Goal: Information Seeking & Learning: Check status

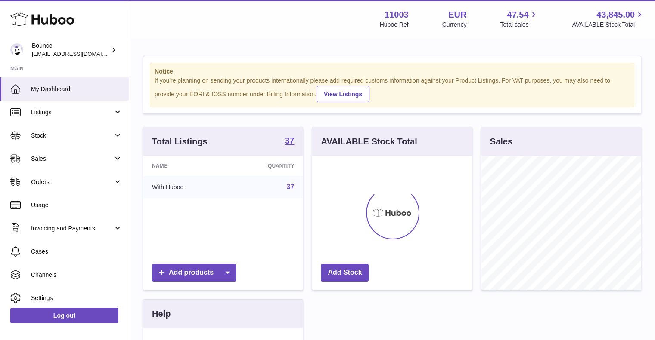
scroll to position [134, 160]
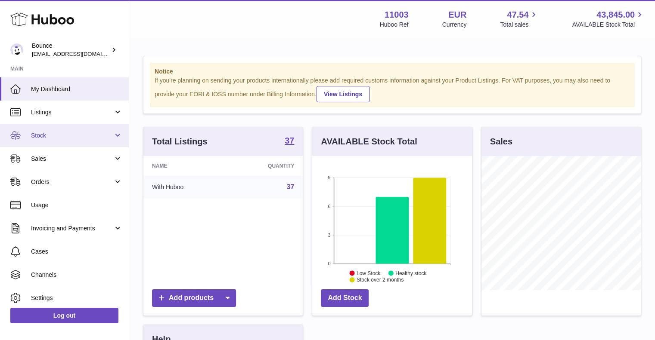
click at [44, 135] on span "Stock" at bounding box center [72, 136] width 82 height 8
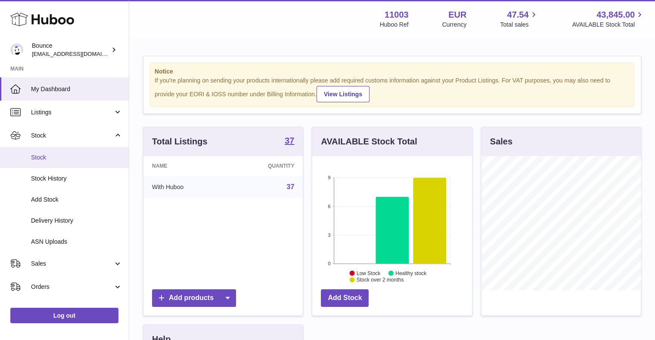
click at [42, 158] on span "Stock" at bounding box center [76, 158] width 91 height 8
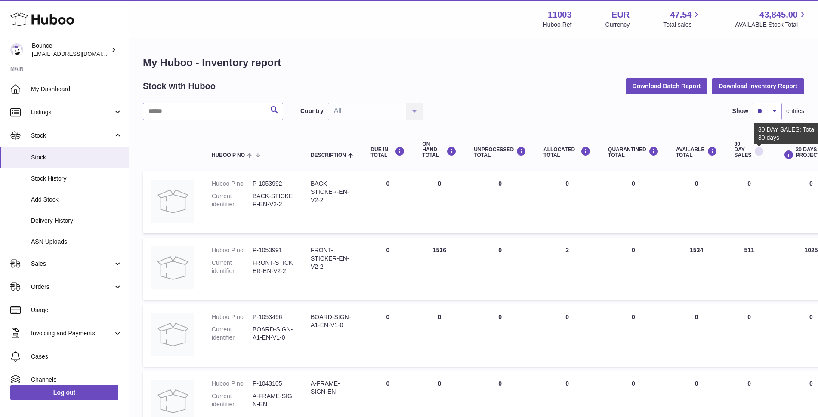
click at [661, 153] on icon at bounding box center [759, 151] width 10 height 11
click at [661, 153] on div "30 DAY SALES" at bounding box center [750, 150] width 30 height 17
click at [661, 152] on icon at bounding box center [759, 151] width 10 height 11
click at [661, 111] on select "** ** ** ***" at bounding box center [767, 111] width 29 height 17
select select "***"
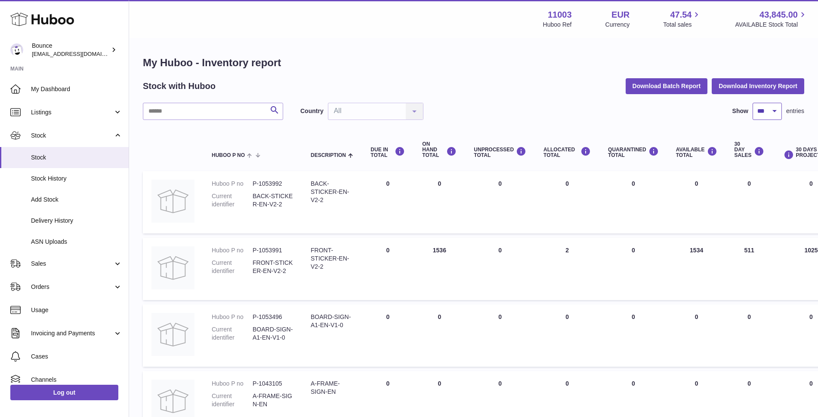
click at [661, 103] on select "** ** ** ***" at bounding box center [767, 111] width 29 height 17
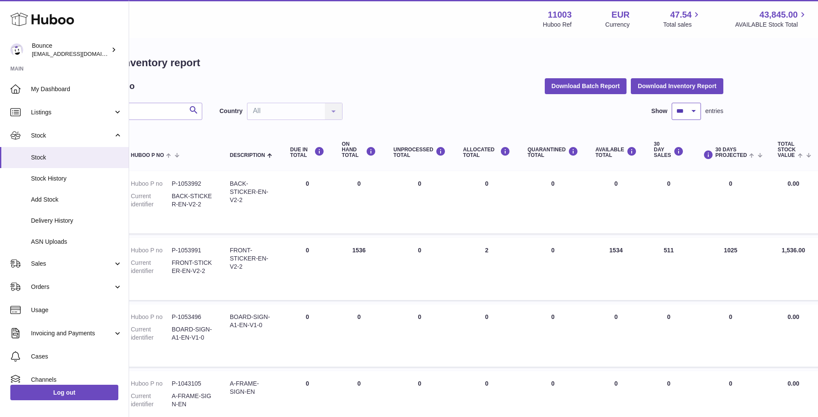
scroll to position [0, 83]
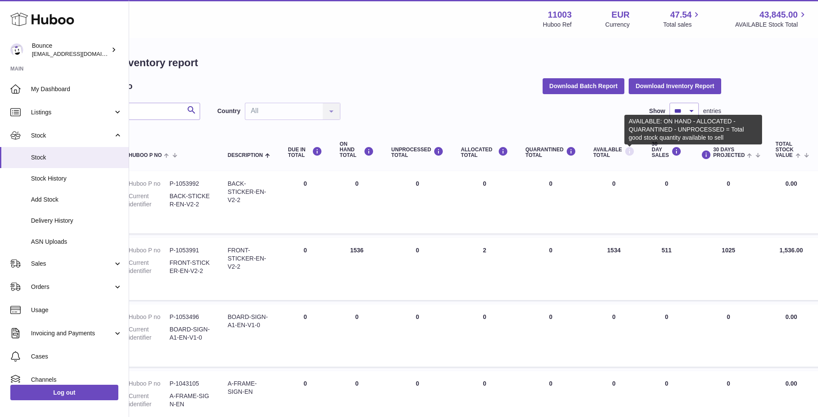
click at [628, 153] on icon at bounding box center [629, 151] width 10 height 11
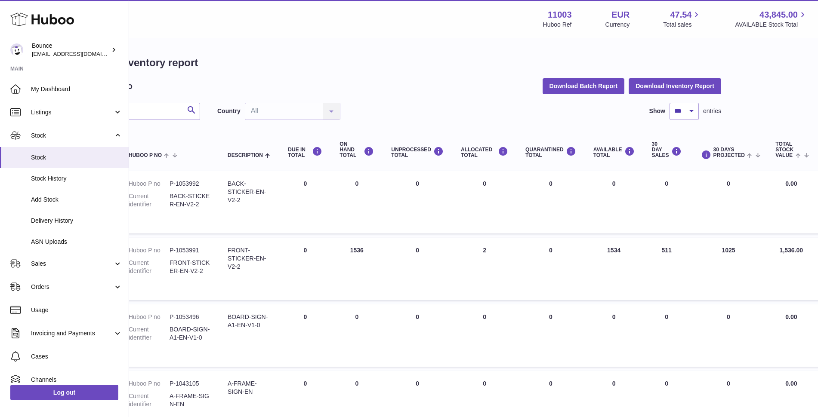
click at [393, 109] on div "Search Country All All No elements found. Consider changing the search query. L…" at bounding box center [390, 111] width 661 height 17
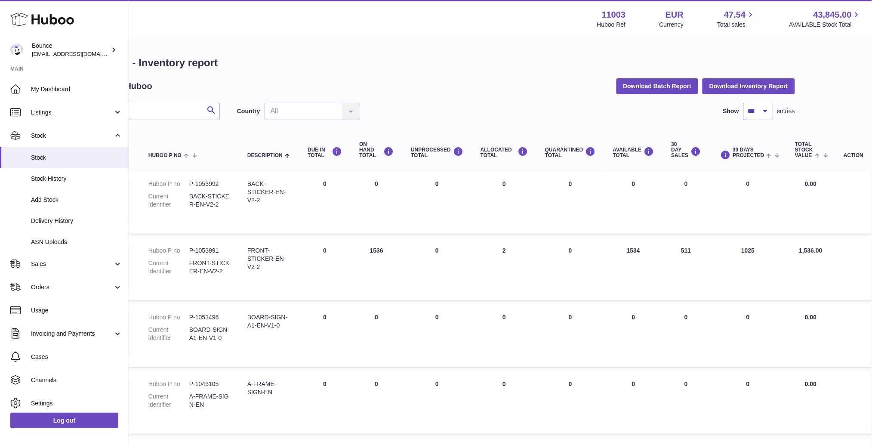
click at [661, 184] on td "30 DAY SALES 0" at bounding box center [686, 202] width 47 height 62
click at [661, 151] on icon at bounding box center [696, 151] width 10 height 11
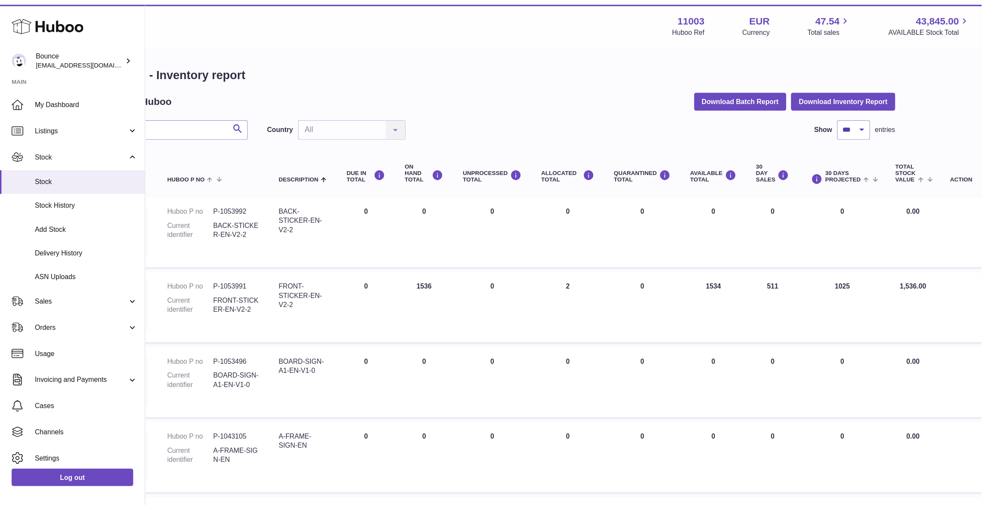
scroll to position [0, 0]
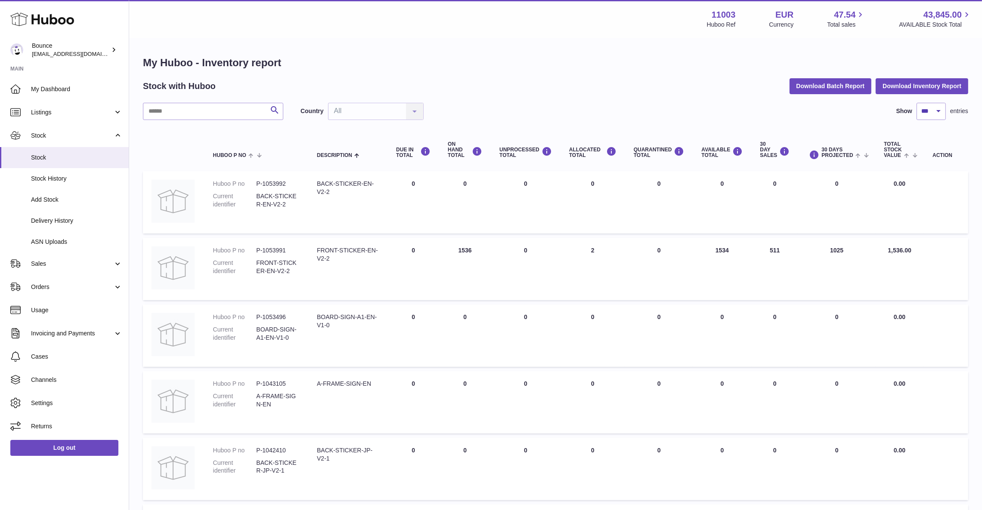
click at [661, 183] on td "30 DAY SALES 0" at bounding box center [774, 202] width 47 height 62
click at [46, 163] on link "Stock" at bounding box center [64, 157] width 129 height 21
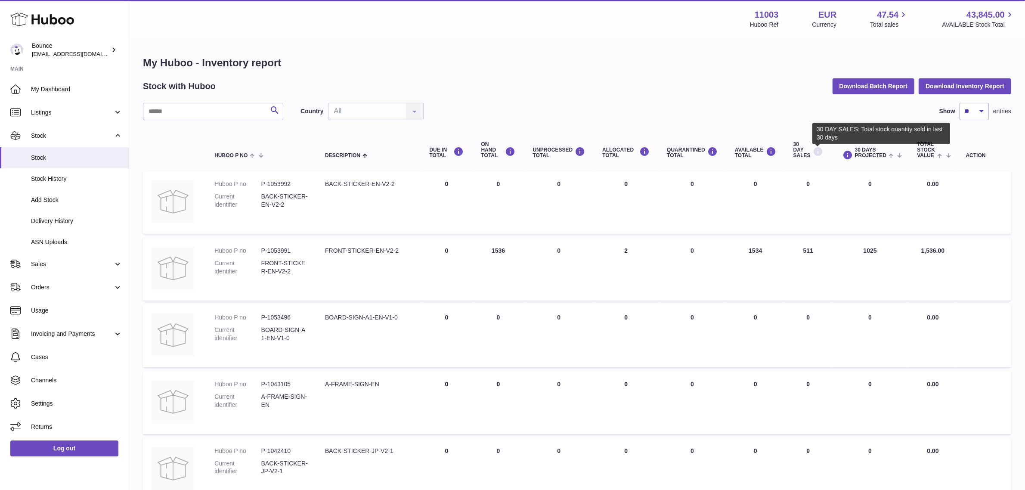
click at [817, 151] on icon at bounding box center [817, 151] width 10 height 11
click at [824, 190] on td "30 DAY SALES 0" at bounding box center [807, 202] width 47 height 62
click at [753, 252] on td "AVAILABLE Total 1534" at bounding box center [755, 269] width 59 height 62
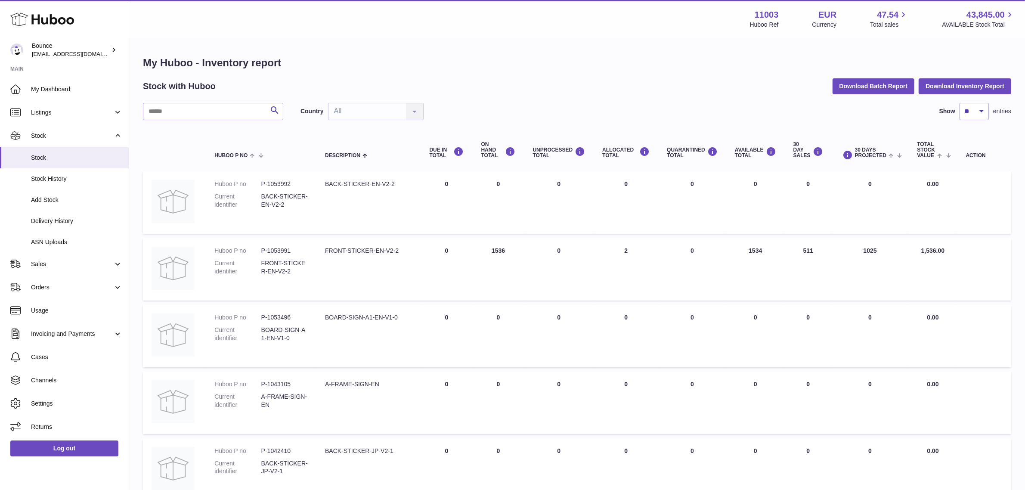
click at [753, 252] on td "AVAILABLE Total 1534" at bounding box center [755, 269] width 59 height 62
click at [807, 250] on td "30 DAY SALES 511" at bounding box center [807, 269] width 47 height 62
copy tr "511"
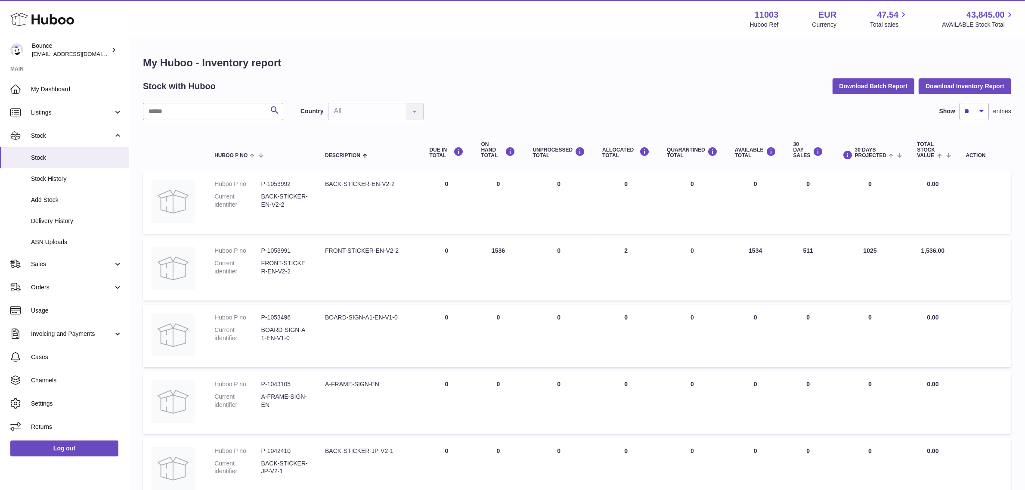
click at [753, 247] on td "AVAILABLE Total 1534" at bounding box center [755, 269] width 59 height 62
copy td "1534"
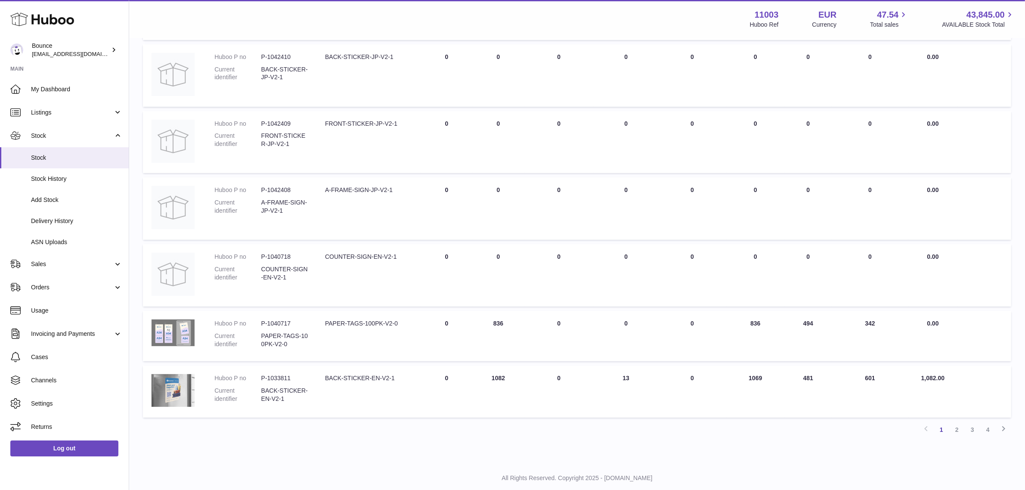
scroll to position [416, 0]
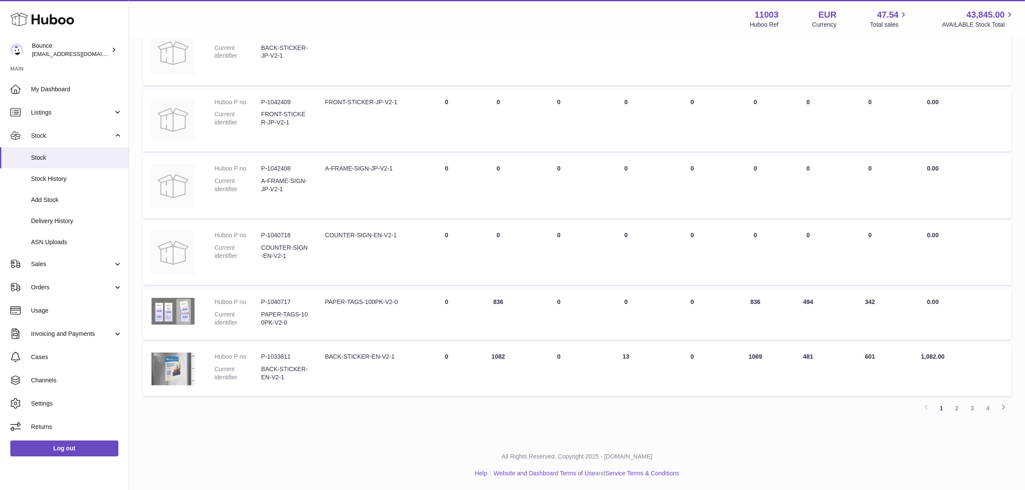
click at [808, 304] on td "30 DAY SALES 494" at bounding box center [807, 314] width 47 height 50
copy td "494"
click at [753, 300] on td "AVAILABLE Total 836" at bounding box center [755, 314] width 59 height 50
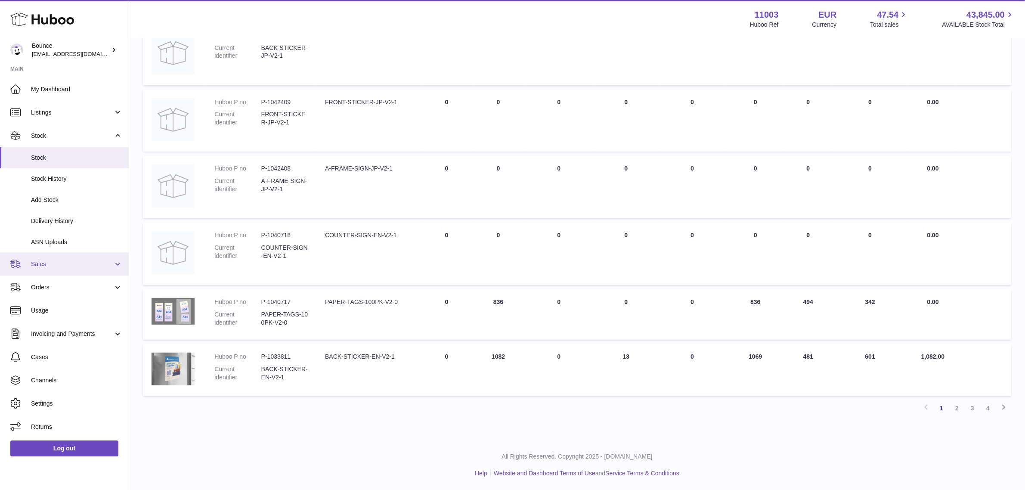
copy td "836"
click at [751, 358] on td "AVAILABLE Total 1069" at bounding box center [755, 370] width 59 height 52
copy tr "1069"
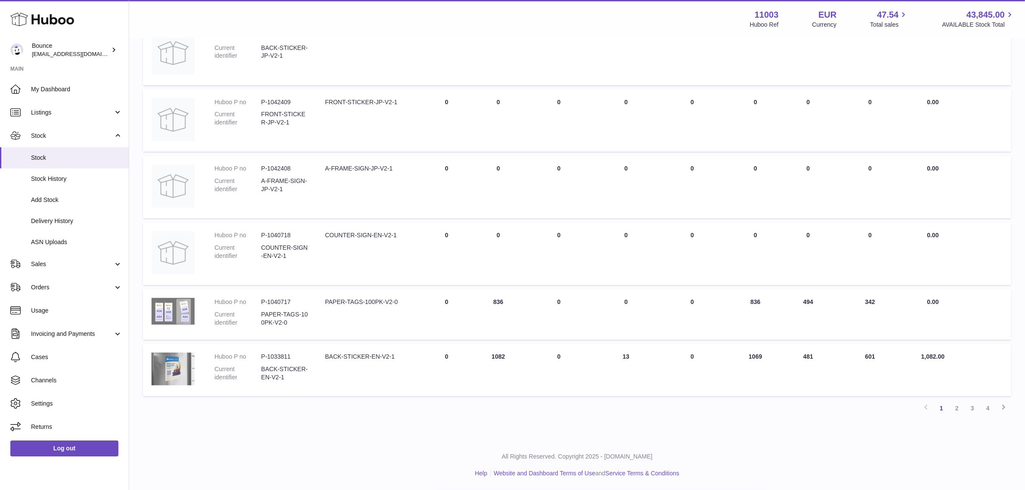
click at [804, 357] on td "30 DAY SALES 481" at bounding box center [807, 370] width 47 height 52
copy td "481"
click at [958, 409] on link "2" at bounding box center [956, 407] width 15 height 15
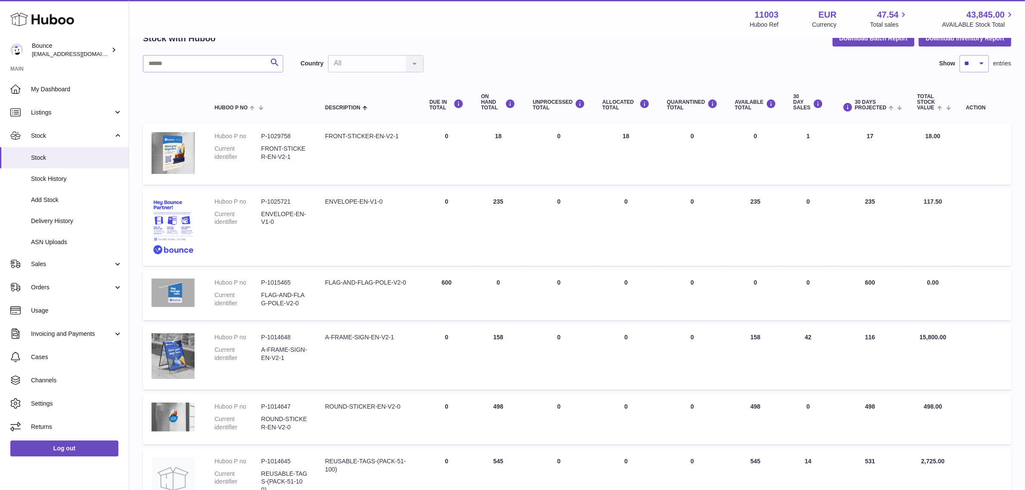
scroll to position [108, 0]
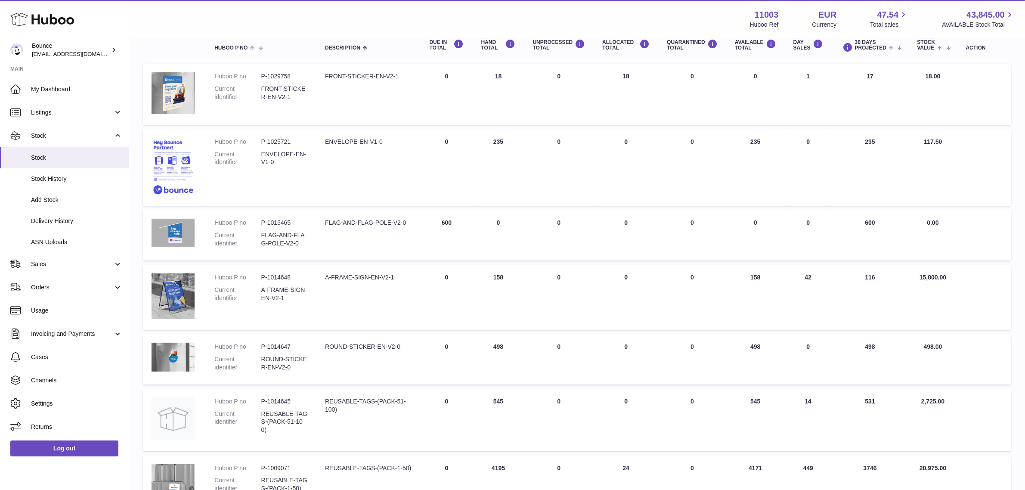
click at [807, 278] on td "30 DAY SALES 42" at bounding box center [807, 297] width 47 height 65
copy tr "42"
click at [753, 278] on td "AVAILABLE Total 158" at bounding box center [755, 297] width 59 height 65
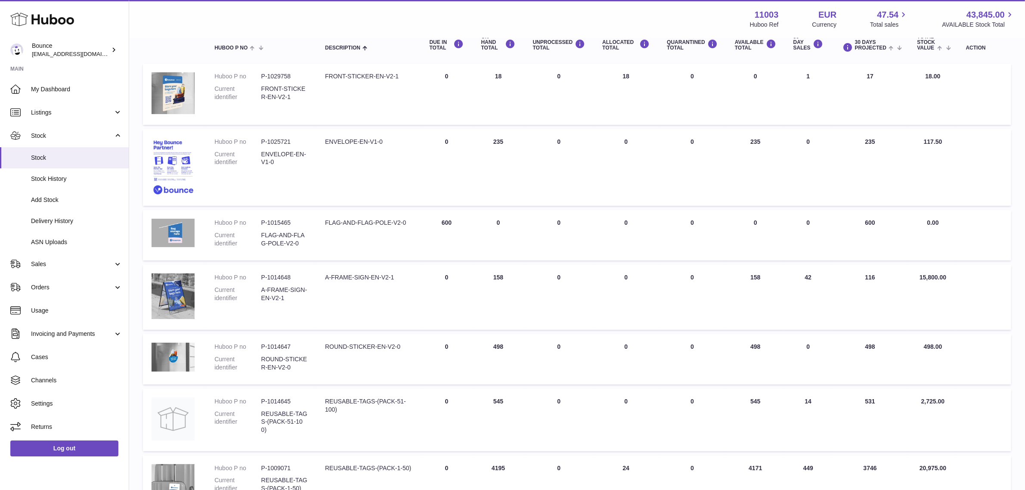
click at [752, 278] on td "AVAILABLE Total 158" at bounding box center [755, 297] width 59 height 65
copy td "158"
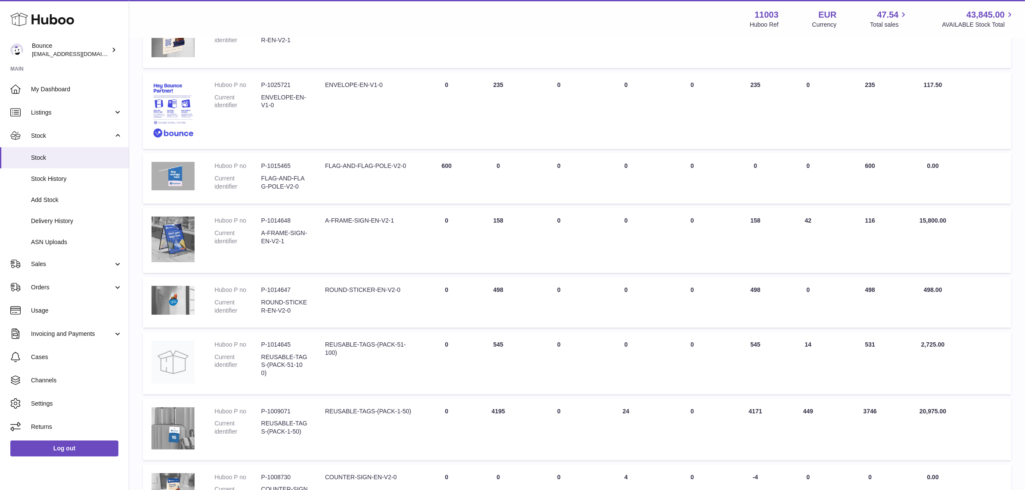
scroll to position [215, 0]
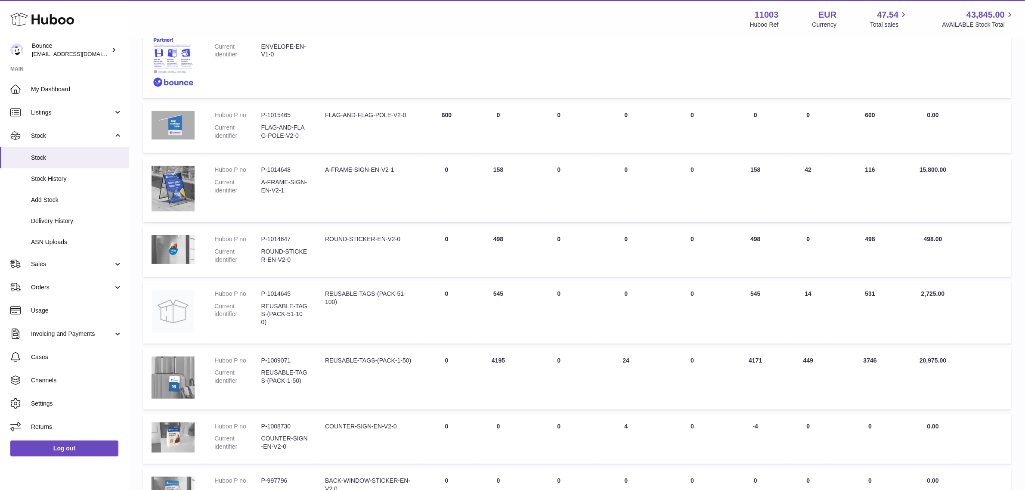
drag, startPoint x: 815, startPoint y: 293, endPoint x: 644, endPoint y: 327, distance: 174.9
click at [796, 295] on td "30 DAY SALES 14" at bounding box center [807, 312] width 47 height 62
copy td "14"
click at [805, 353] on td "30 DAY SALES 449" at bounding box center [807, 379] width 47 height 62
click at [810, 360] on td "30 DAY SALES 449" at bounding box center [807, 379] width 47 height 62
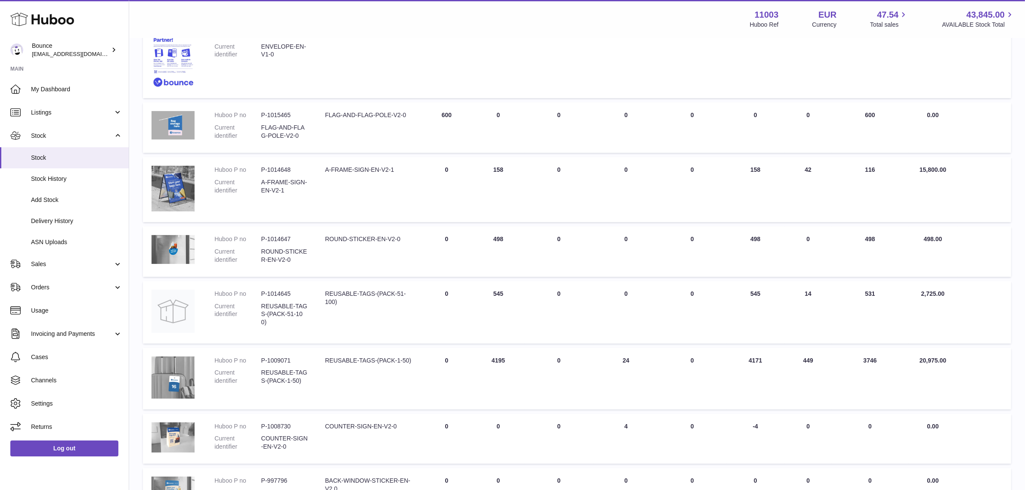
click at [810, 360] on td "30 DAY SALES 449" at bounding box center [807, 379] width 47 height 62
copy td "449"
click at [756, 362] on td "AVAILABLE Total 4171" at bounding box center [755, 379] width 59 height 62
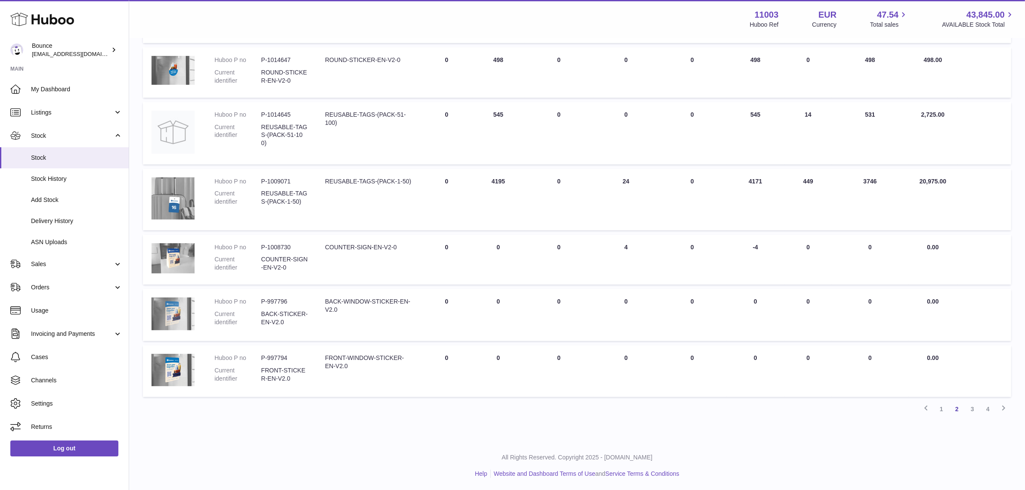
scroll to position [395, 0]
click at [971, 405] on link "3" at bounding box center [971, 407] width 15 height 15
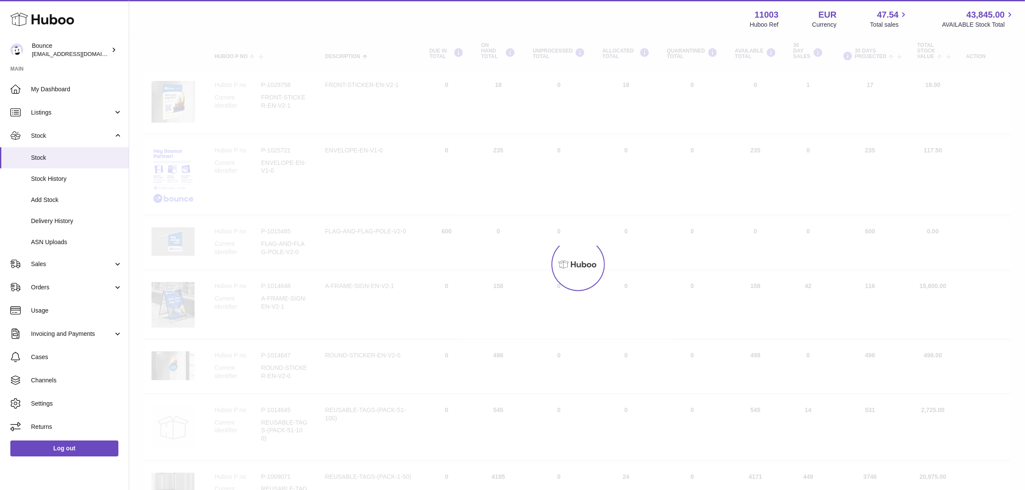
scroll to position [39, 0]
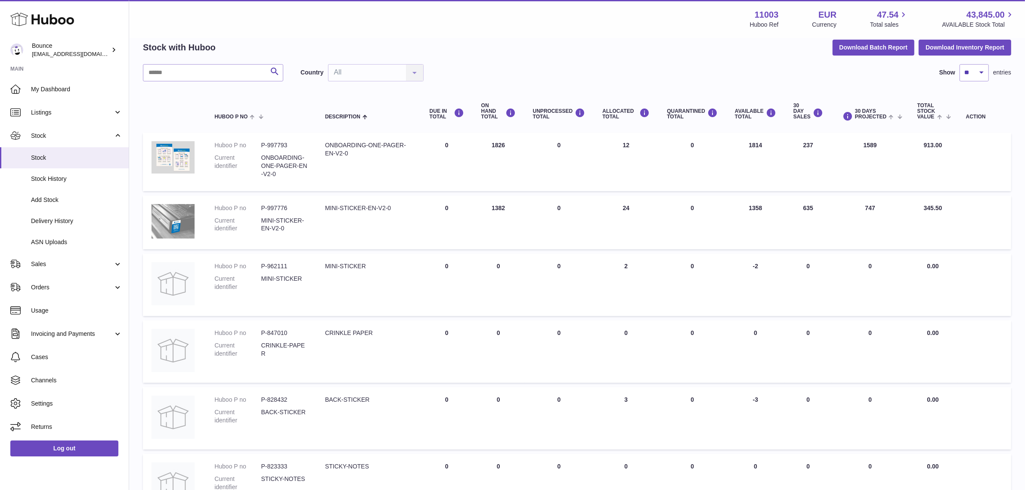
click at [807, 149] on td "30 DAY SALES 237" at bounding box center [807, 162] width 47 height 59
click at [753, 151] on td "AVAILABLE Total 1814" at bounding box center [755, 162] width 59 height 59
click at [753, 146] on td "AVAILABLE Total 1814" at bounding box center [755, 162] width 59 height 59
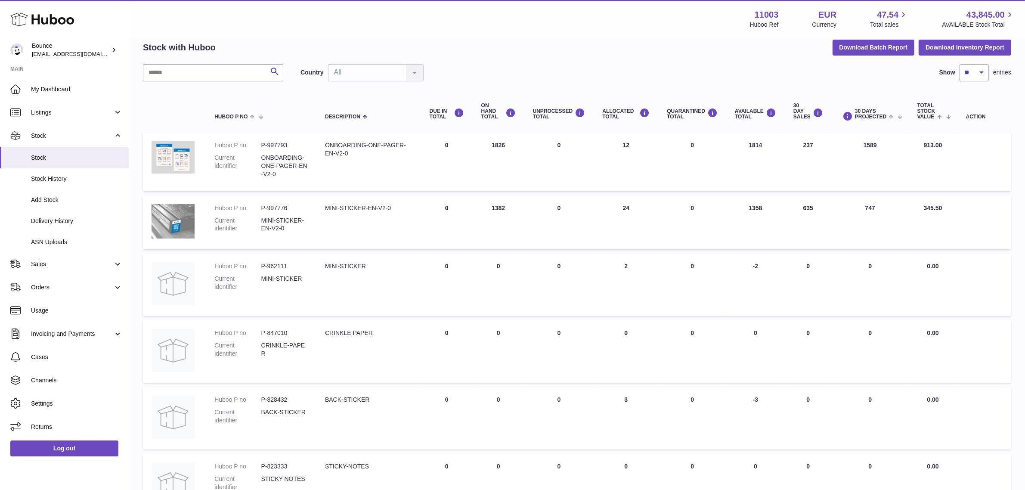
click at [753, 146] on td "AVAILABLE Total 1814" at bounding box center [755, 162] width 59 height 59
click at [803, 210] on td "30 DAY SALES 635" at bounding box center [807, 222] width 47 height 54
click at [754, 208] on td "AVAILABLE Total 1358" at bounding box center [755, 222] width 59 height 54
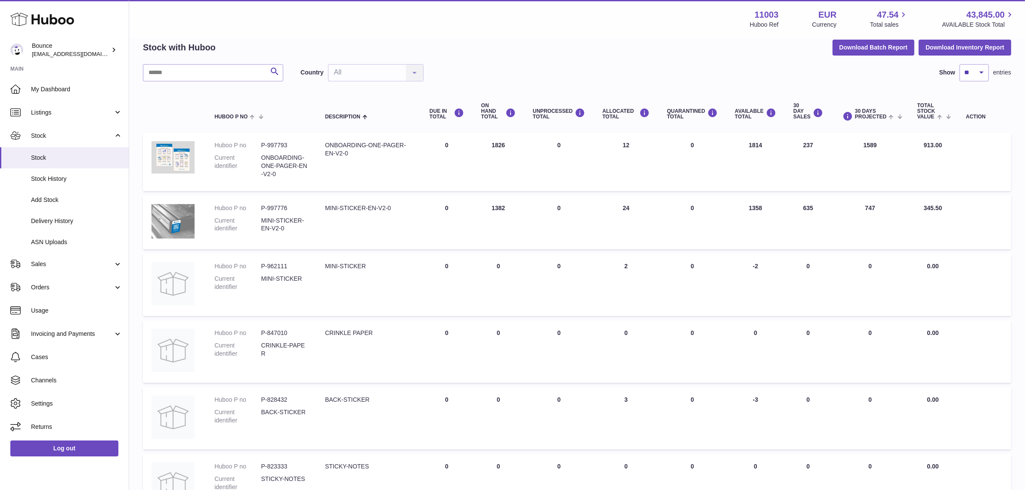
click at [754, 208] on td "AVAILABLE Total 1358" at bounding box center [755, 222] width 59 height 54
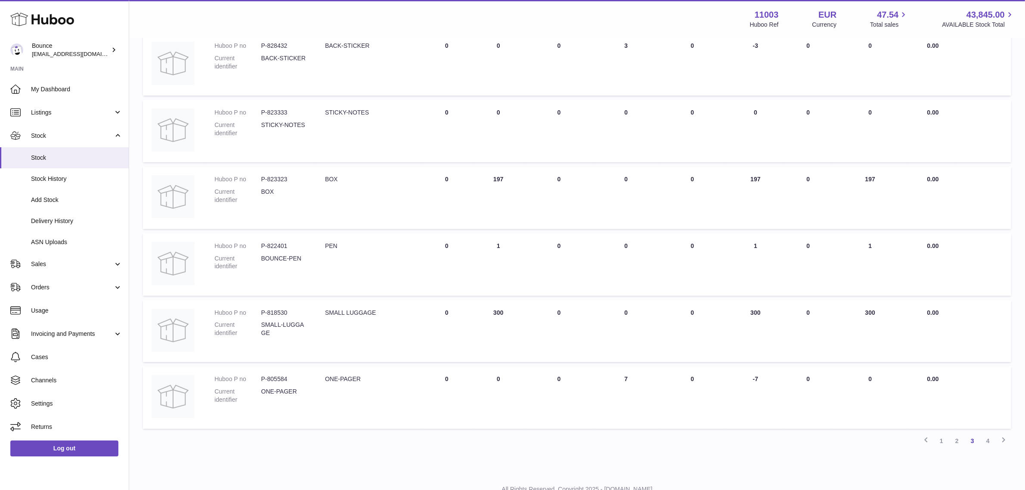
scroll to position [426, 0]
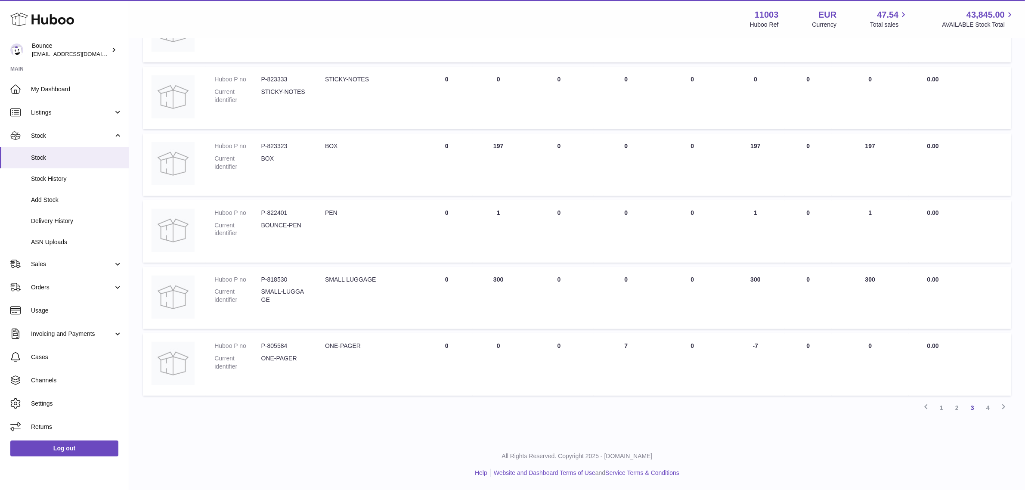
click at [988, 405] on link "4" at bounding box center [987, 407] width 15 height 15
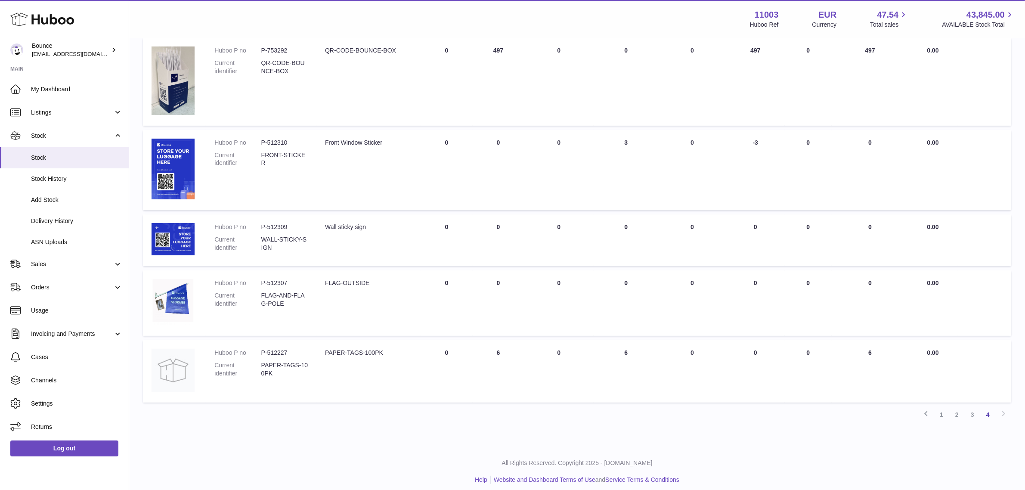
scroll to position [275, 0]
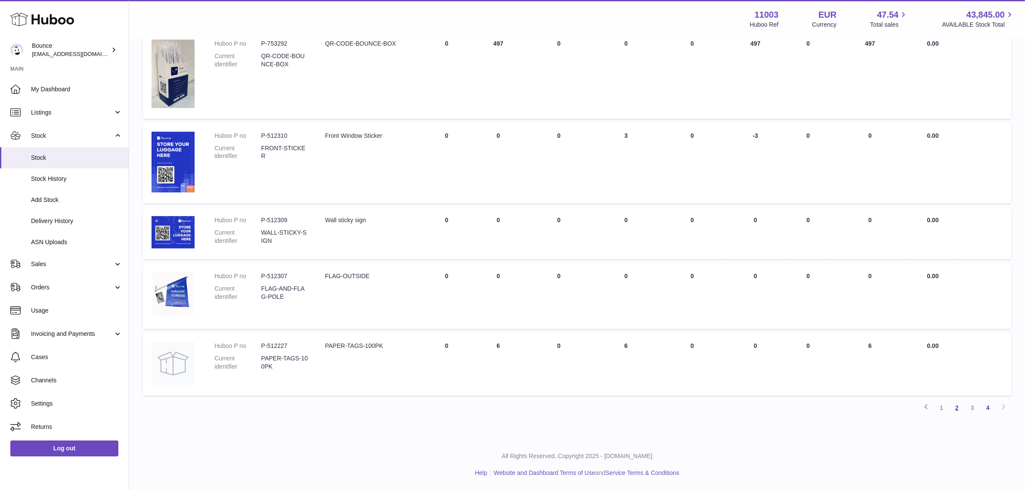
click at [954, 411] on link "2" at bounding box center [956, 407] width 15 height 15
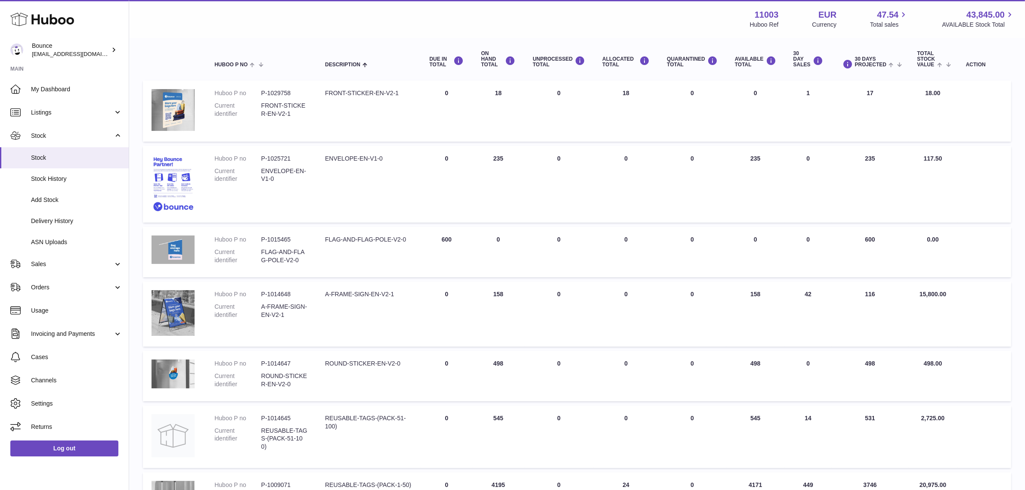
scroll to position [323, 0]
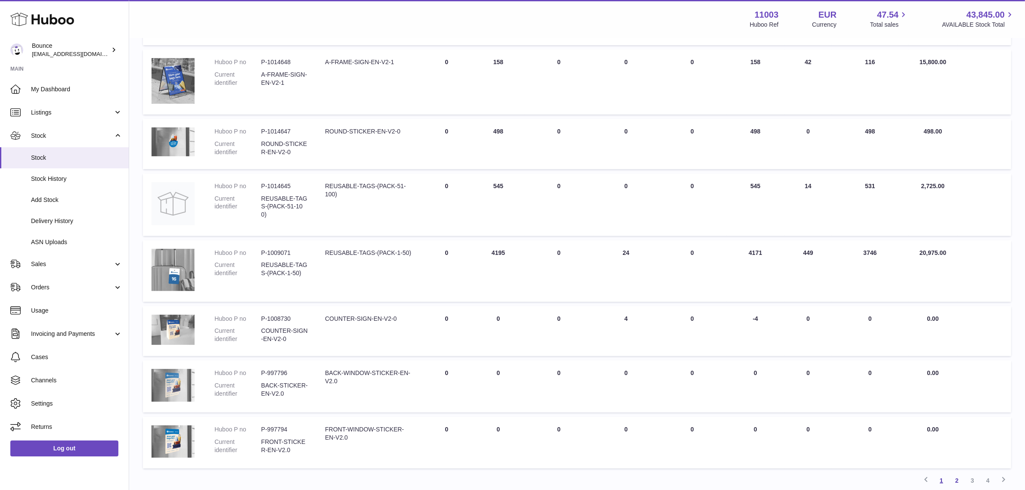
click at [939, 483] on link "1" at bounding box center [940, 479] width 15 height 15
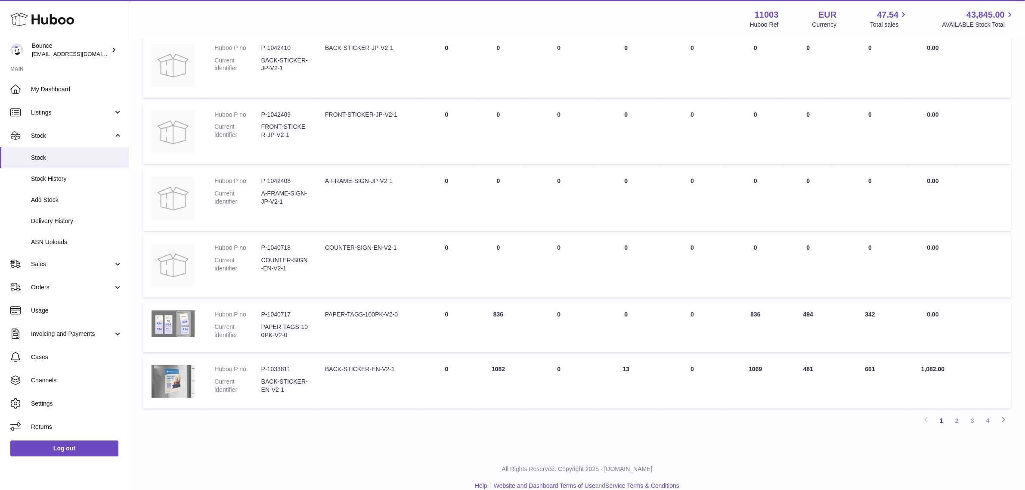
scroll to position [416, 0]
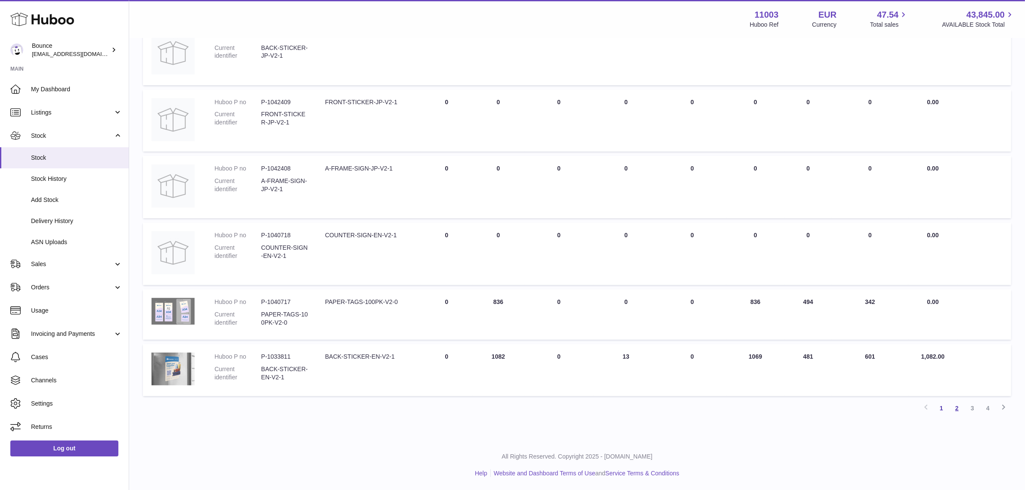
click at [958, 412] on link "2" at bounding box center [956, 407] width 15 height 15
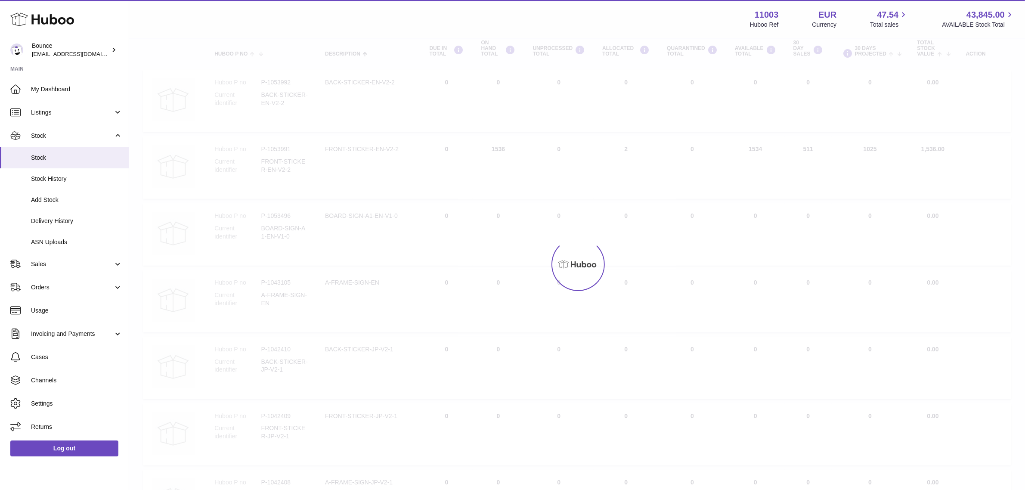
scroll to position [39, 0]
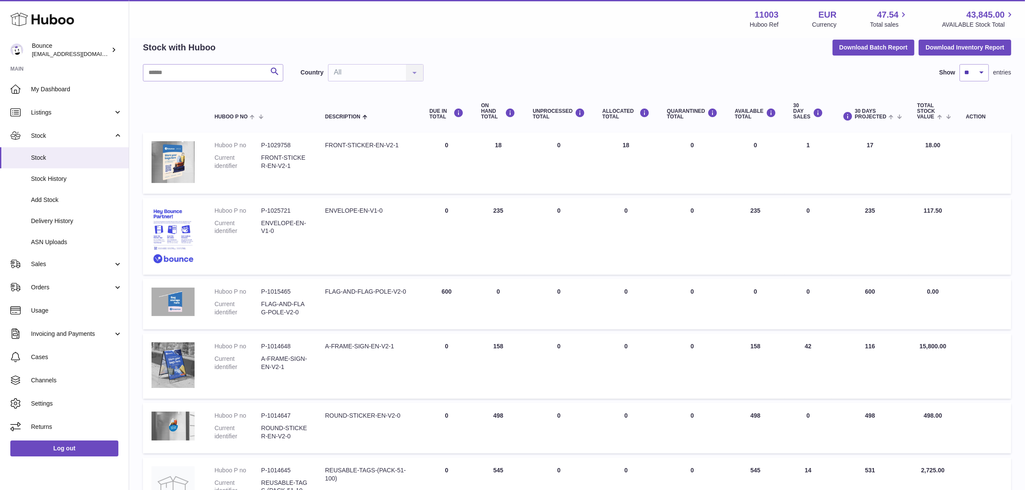
click at [225, 84] on div "Search Country All All No elements found. Consider changing the search query. L…" at bounding box center [577, 418] width 868 height 708
click at [223, 74] on input "text" at bounding box center [213, 72] width 140 height 17
type input "*"
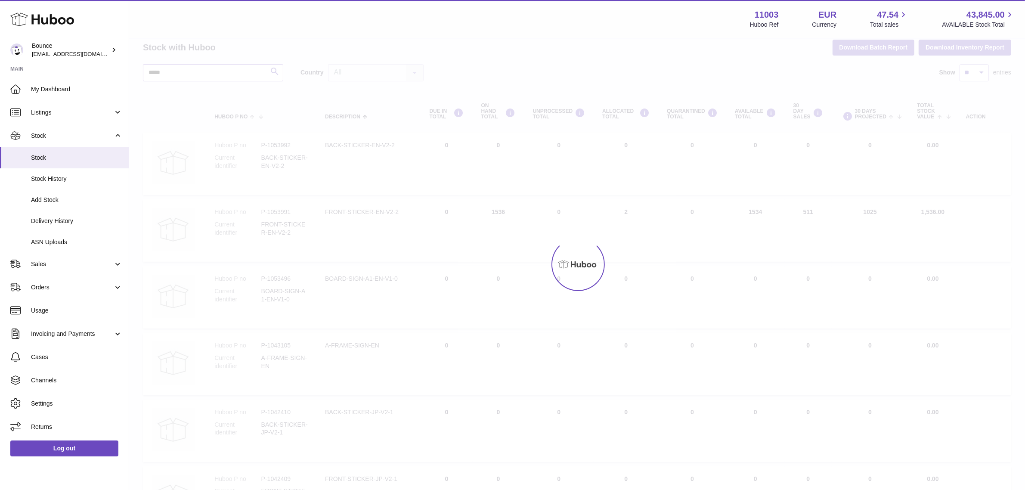
type input "*****"
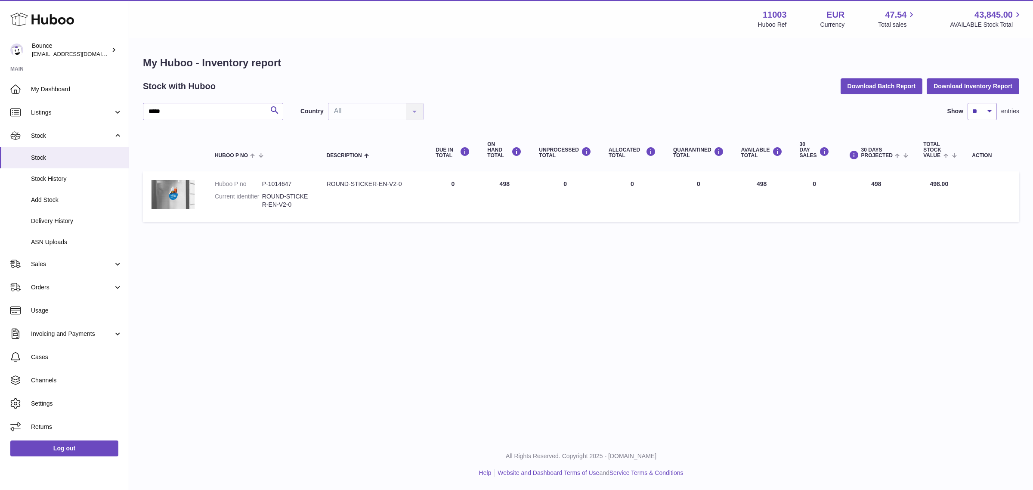
drag, startPoint x: 779, startPoint y: 186, endPoint x: 750, endPoint y: 188, distance: 29.3
click at [750, 188] on td "AVAILABLE Total 498" at bounding box center [761, 196] width 59 height 50
